Goal: Task Accomplishment & Management: Manage account settings

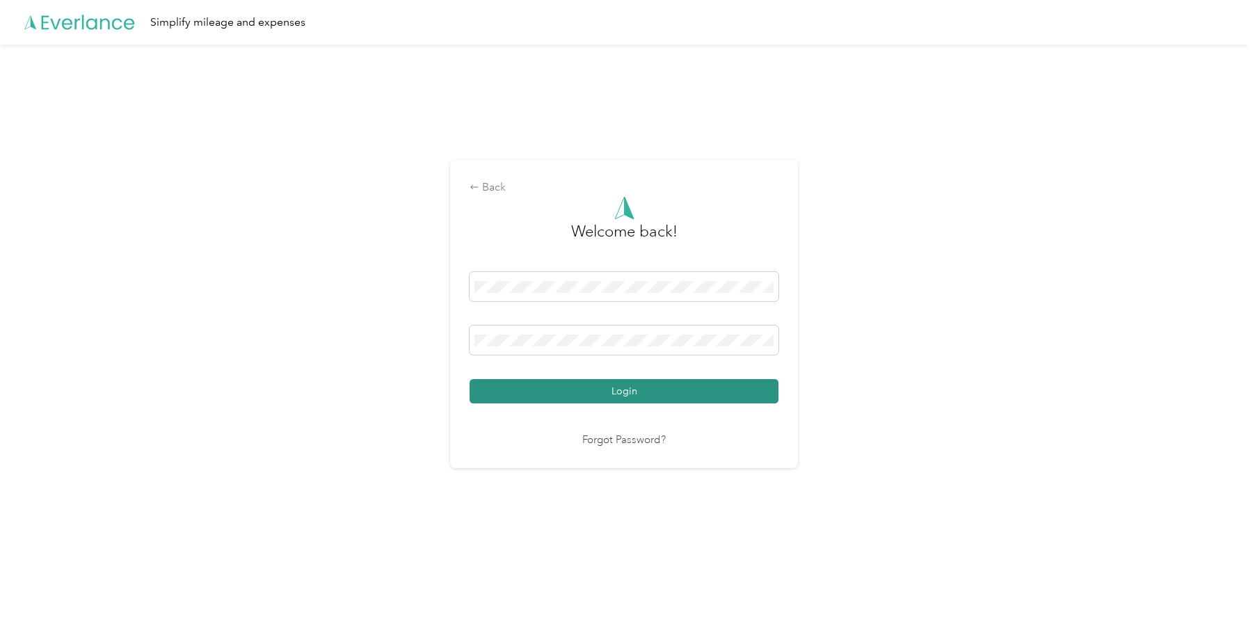
click at [644, 395] on button "Login" at bounding box center [624, 391] width 309 height 24
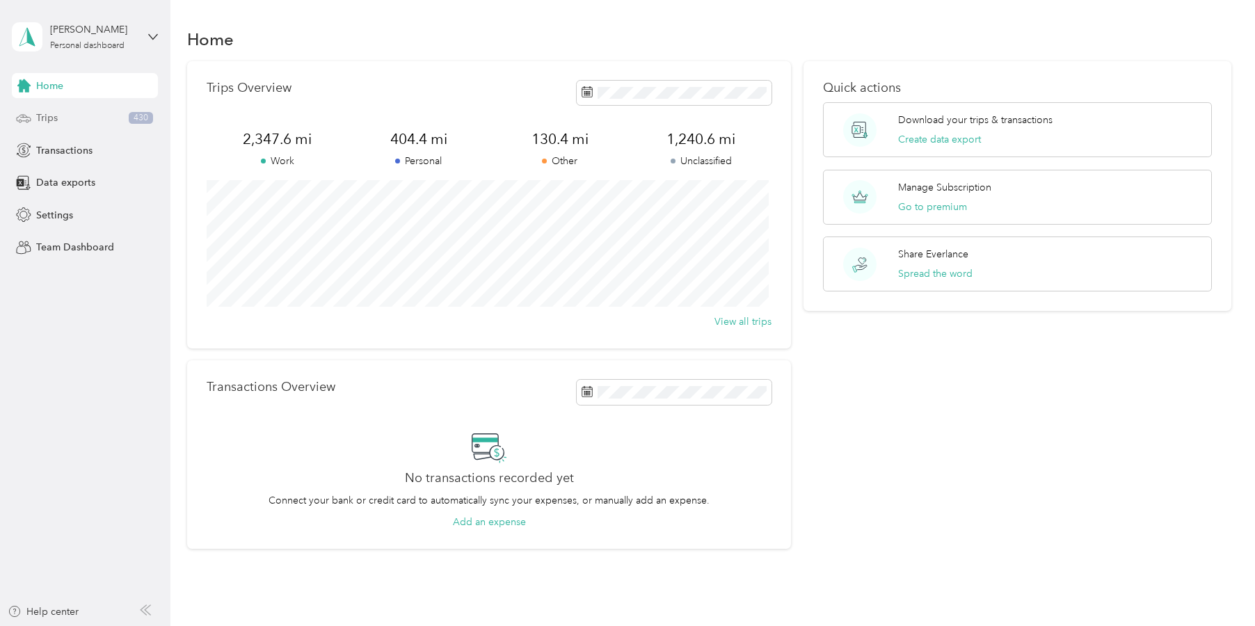
click at [49, 123] on span "Trips" at bounding box center [47, 118] width 22 height 15
